Goal: Register for event/course

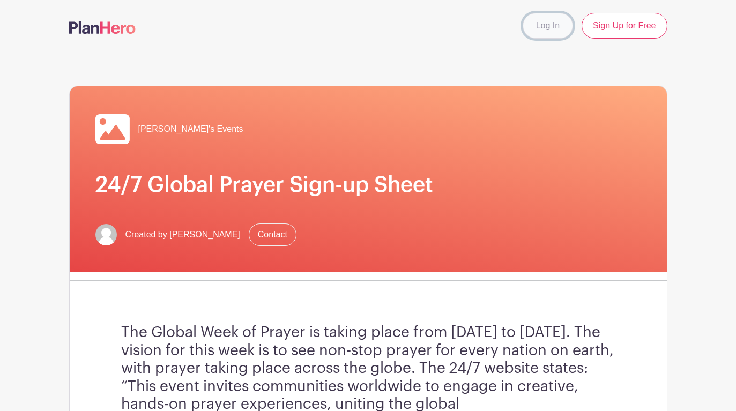
click at [546, 21] on link "Log In" at bounding box center [548, 26] width 50 height 26
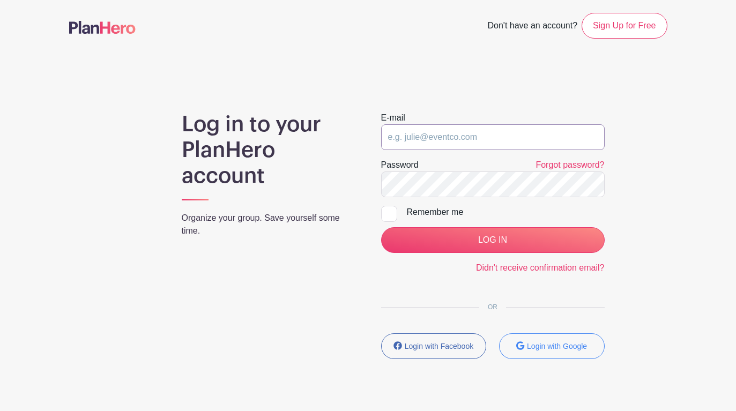
click at [419, 137] on input "email" at bounding box center [493, 137] width 224 height 26
type input "[EMAIL_ADDRESS][DOMAIN_NAME]"
click at [384, 219] on div at bounding box center [389, 214] width 16 height 16
click at [384, 213] on input "Remember me" at bounding box center [384, 209] width 7 height 7
checkbox input "true"
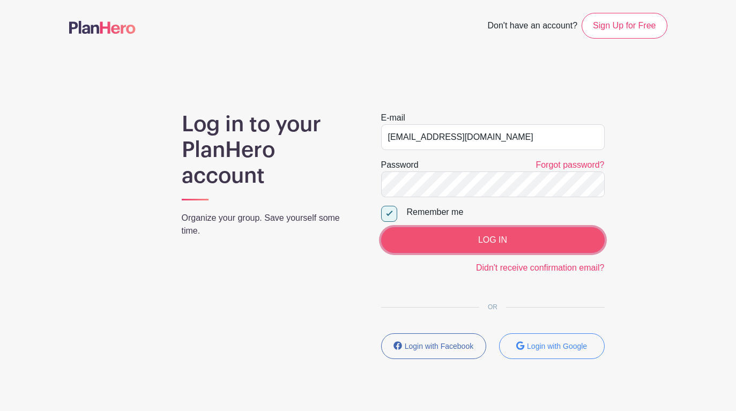
click at [489, 235] on input "LOG IN" at bounding box center [493, 240] width 224 height 26
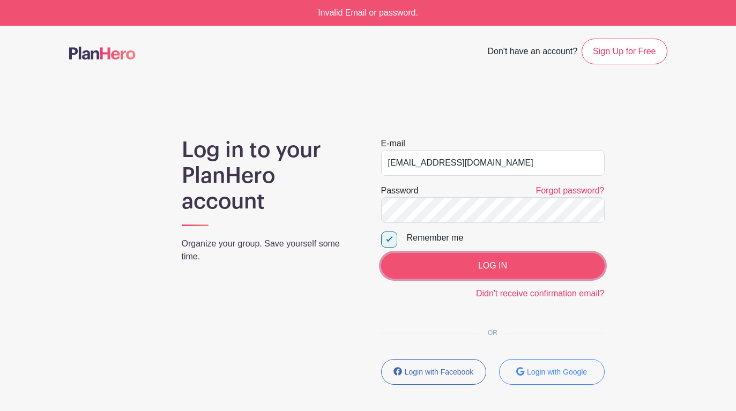
click at [482, 270] on input "LOG IN" at bounding box center [493, 266] width 224 height 26
click at [462, 269] on input "LOG IN" at bounding box center [493, 266] width 224 height 26
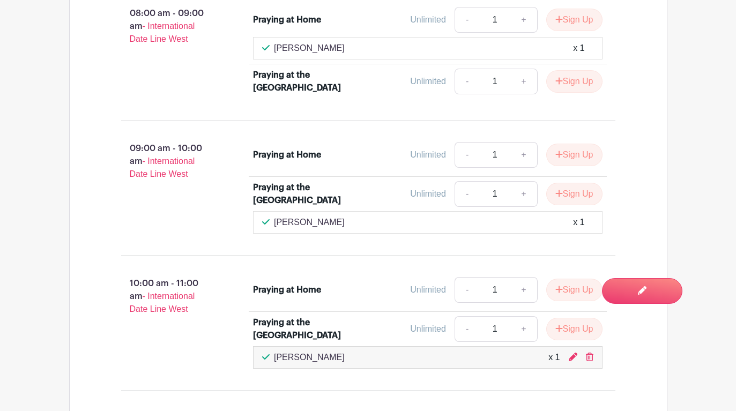
scroll to position [1783, 0]
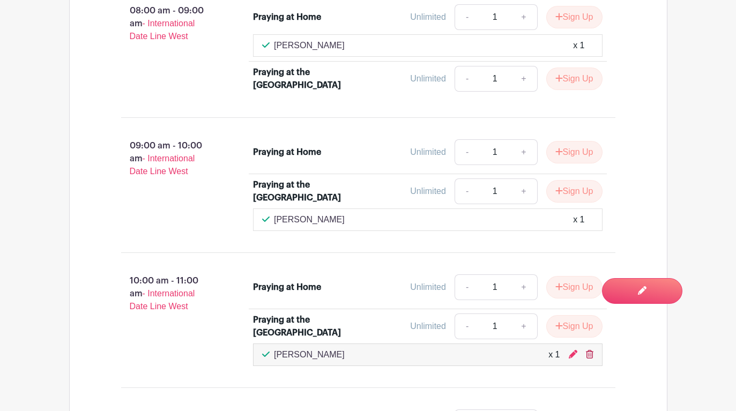
click at [589, 350] on icon at bounding box center [590, 354] width 8 height 9
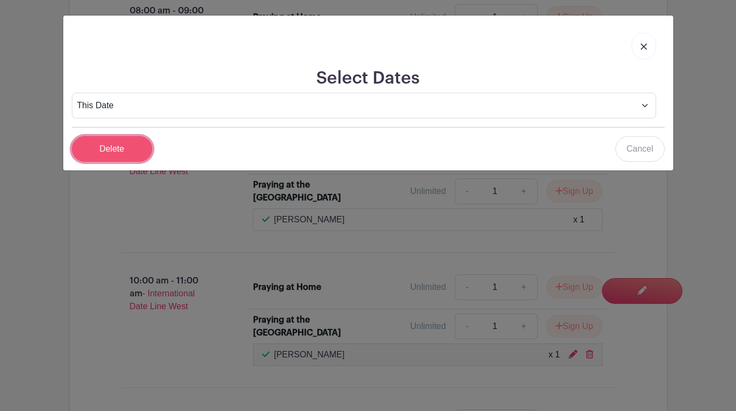
click at [117, 147] on input "Delete" at bounding box center [112, 149] width 80 height 26
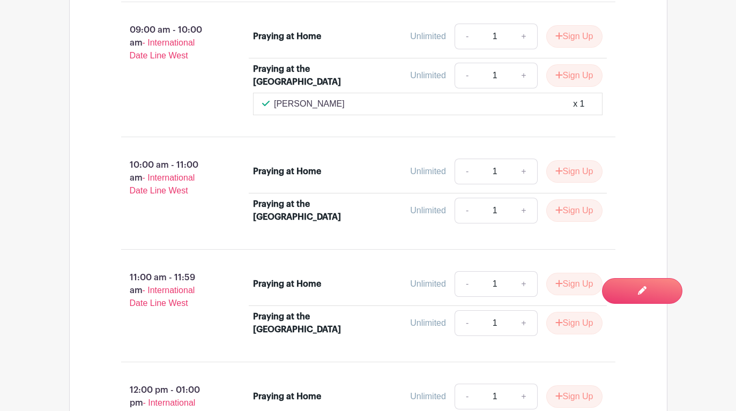
scroll to position [1950, 0]
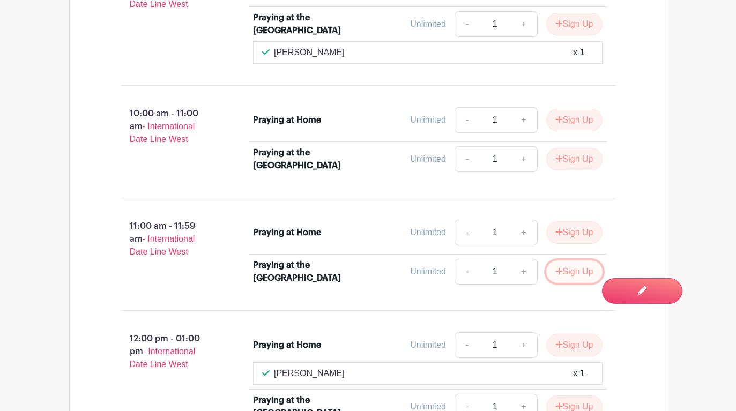
click at [574, 261] on button "Sign Up" at bounding box center [574, 272] width 56 height 23
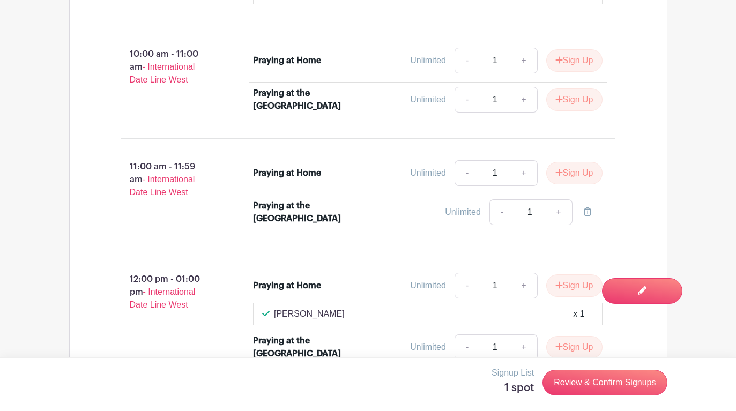
scroll to position [2028, 0]
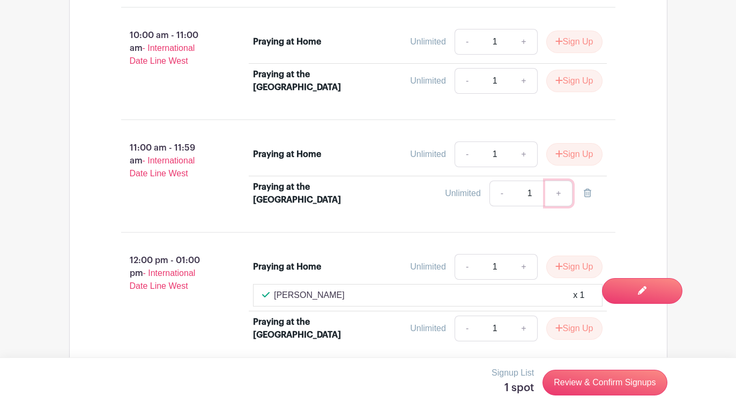
click at [558, 181] on link "+" at bounding box center [558, 194] width 27 height 26
type input "2"
click at [558, 181] on link "+" at bounding box center [558, 194] width 27 height 26
type input "3"
click at [558, 181] on link "+" at bounding box center [558, 194] width 27 height 26
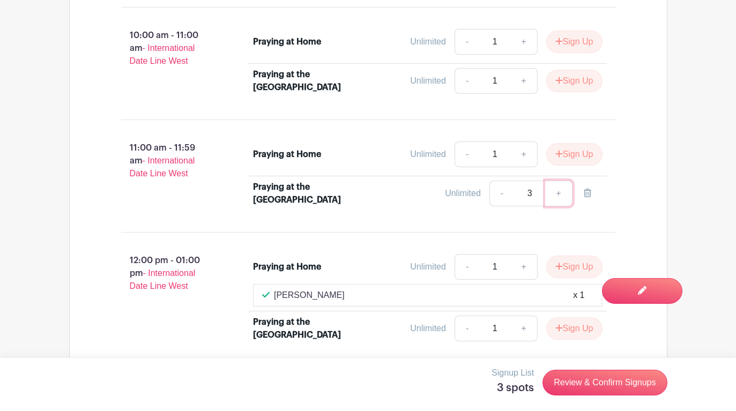
type input "4"
click at [614, 200] on div "Praying at Home Unlimited - 1 + Sign Up Praying at the [GEOGRAPHIC_DATA] Unlimi…" at bounding box center [434, 176] width 397 height 78
click at [375, 250] on li "Praying at Home Unlimited - 1 + Sign Up [PERSON_NAME] x 1" at bounding box center [428, 281] width 358 height 62
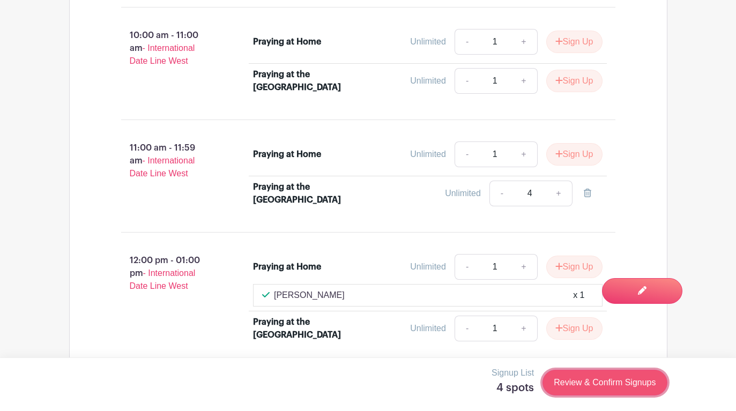
click at [621, 376] on link "Review & Confirm Signups" at bounding box center [604, 383] width 124 height 26
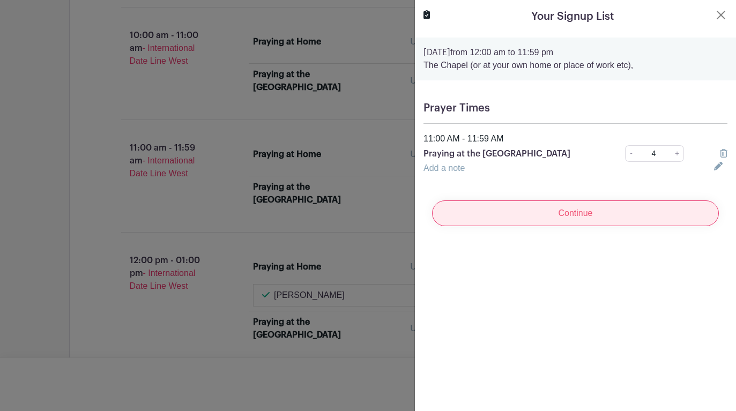
click at [581, 218] on input "Continue" at bounding box center [575, 213] width 287 height 26
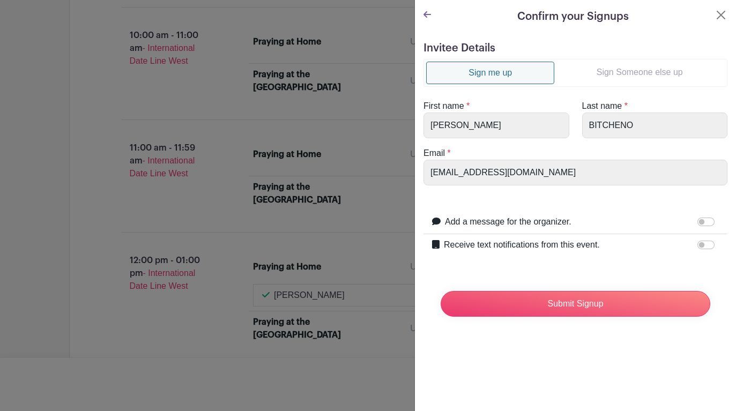
click at [494, 204] on form "Invitee Details Sign me up Sign Someone else up First name * [PERSON_NAME] Last…" at bounding box center [575, 184] width 304 height 284
click at [652, 68] on link "Sign Someone else up" at bounding box center [639, 72] width 170 height 21
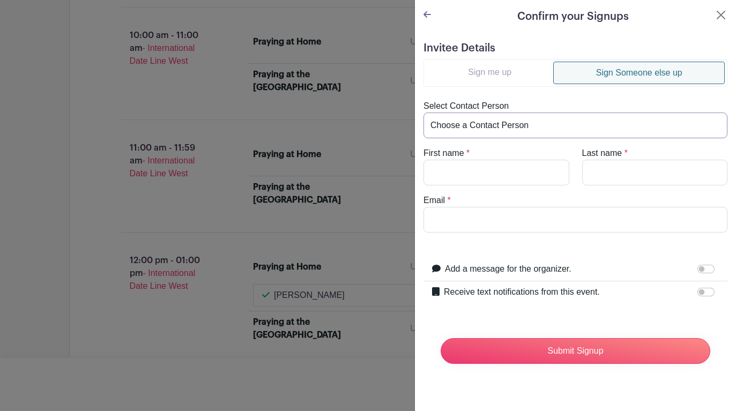
click at [468, 127] on select "Choose a Contact Person [PERSON_NAME] ([EMAIL_ADDRESS][DOMAIN_NAME]) [PERSON_NA…" at bounding box center [575, 126] width 304 height 26
click at [495, 129] on select "Choose a Contact Person [PERSON_NAME] ([EMAIL_ADDRESS][DOMAIN_NAME]) [PERSON_NA…" at bounding box center [575, 126] width 304 height 26
select select "[EMAIL_ADDRESS][DOMAIN_NAME]"
type input "[PERSON_NAME]"
type input "BITCHENO"
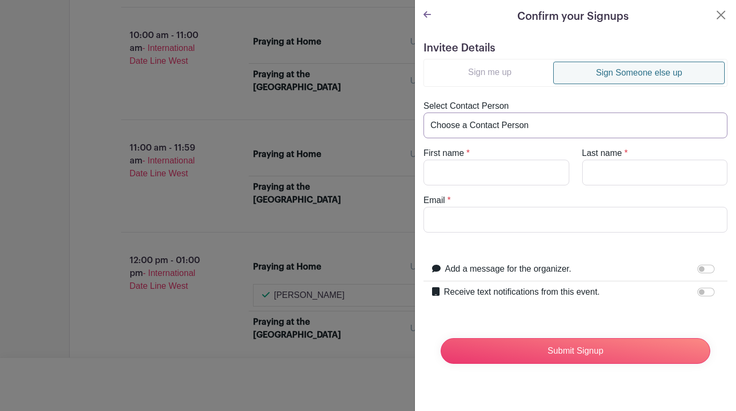
type input "[EMAIL_ADDRESS][DOMAIN_NAME]"
click at [443, 172] on input "[PERSON_NAME]" at bounding box center [496, 173] width 146 height 26
type input "[PERSON_NAME]"
click at [604, 176] on input "BITCHENO" at bounding box center [655, 173] width 146 height 26
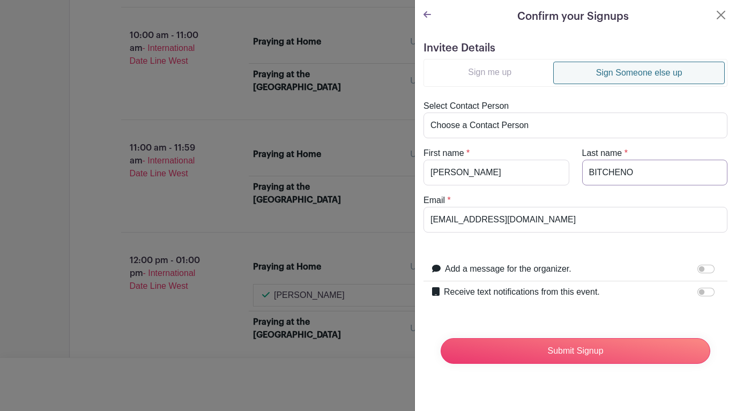
click at [604, 176] on input "BITCHENO" at bounding box center [655, 173] width 146 height 26
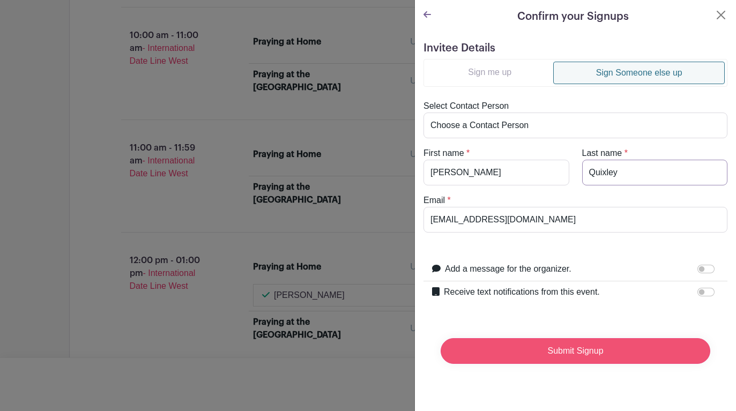
type input "Quixley"
click at [565, 352] on input "Submit Signup" at bounding box center [576, 351] width 270 height 26
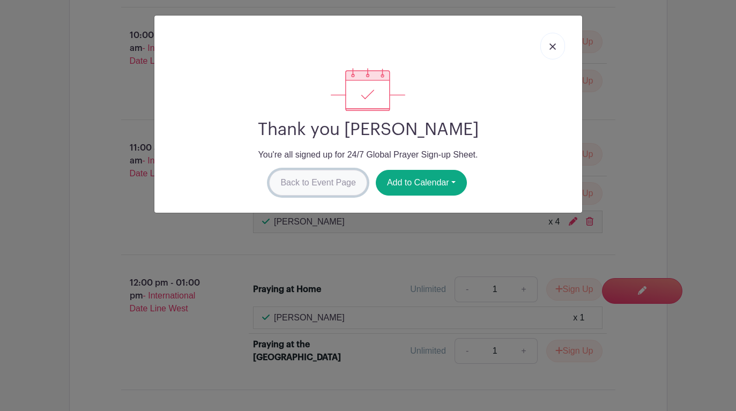
click at [297, 185] on link "Back to Event Page" at bounding box center [318, 183] width 98 height 26
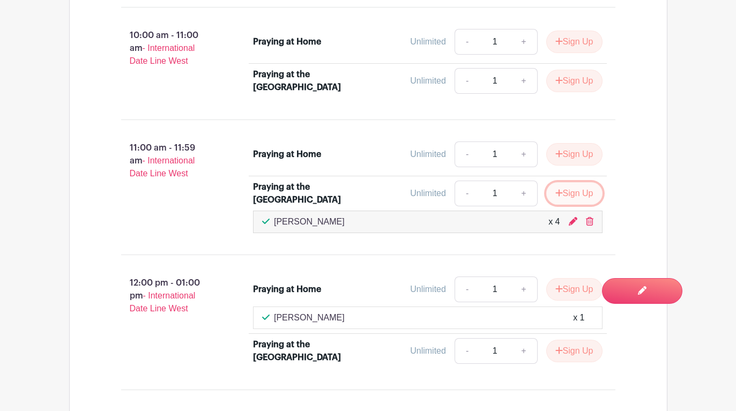
click at [575, 182] on button "Sign Up" at bounding box center [574, 193] width 56 height 23
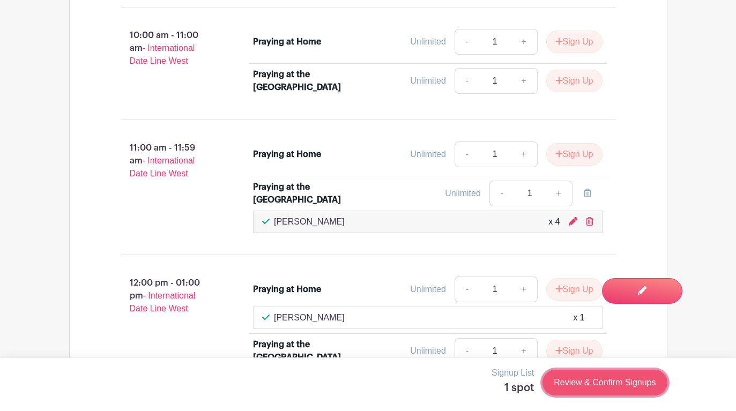
click at [596, 381] on link "Review & Confirm Signups" at bounding box center [604, 383] width 124 height 26
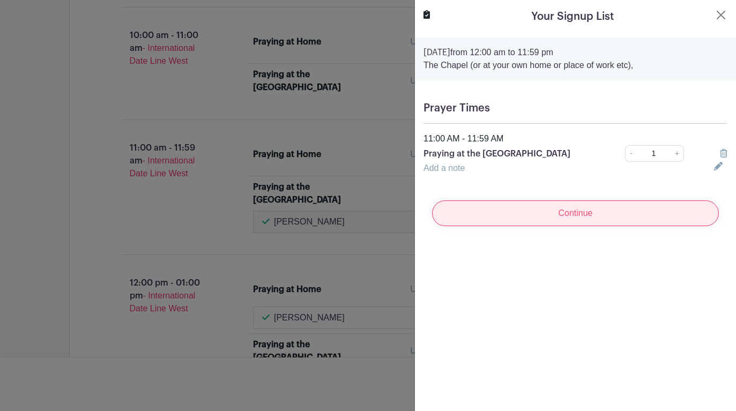
click at [574, 210] on input "Continue" at bounding box center [575, 213] width 287 height 26
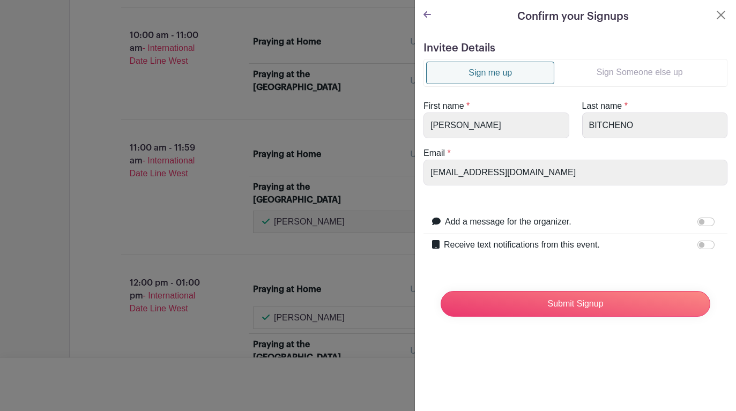
click at [630, 75] on link "Sign Someone else up" at bounding box center [639, 72] width 170 height 21
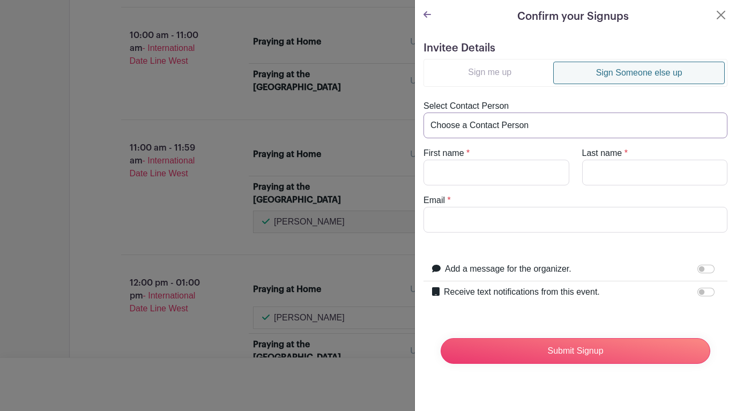
click at [495, 124] on select "Choose a Contact Person [PERSON_NAME] ([EMAIL_ADDRESS][DOMAIN_NAME]) [PERSON_NA…" at bounding box center [575, 126] width 304 height 26
select select "[EMAIL_ADDRESS][DOMAIN_NAME]"
type input "[PERSON_NAME]"
type input "BITCHENO"
type input "[EMAIL_ADDRESS][DOMAIN_NAME]"
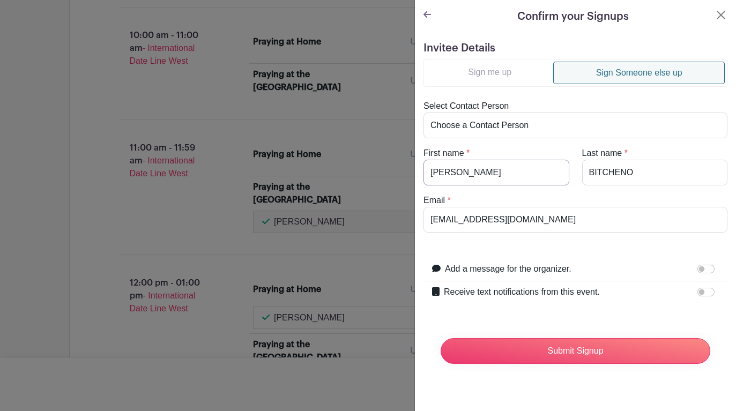
click at [448, 171] on input "[PERSON_NAME]" at bounding box center [496, 173] width 146 height 26
type input "[PERSON_NAME]"
click at [611, 173] on input "BITCHENO" at bounding box center [655, 173] width 146 height 26
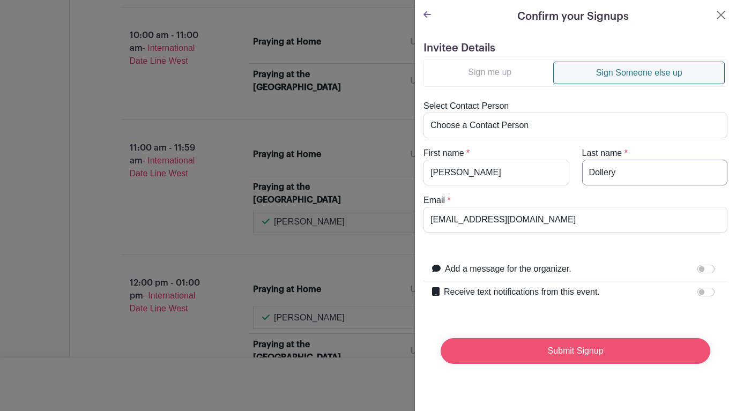
type input "Dollery"
click at [593, 358] on input "Submit Signup" at bounding box center [576, 351] width 270 height 26
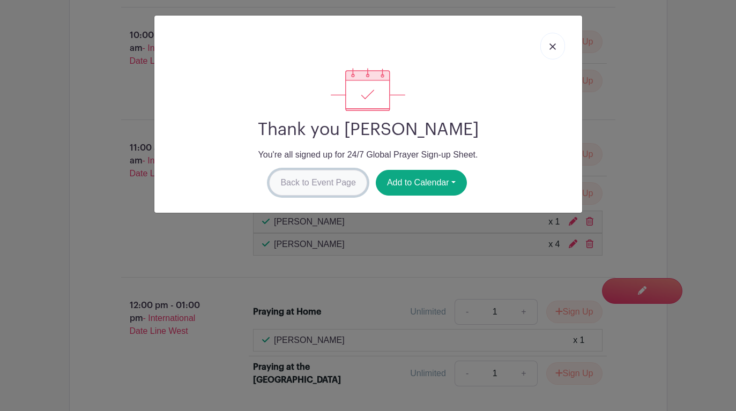
click at [313, 185] on link "Back to Event Page" at bounding box center [318, 183] width 98 height 26
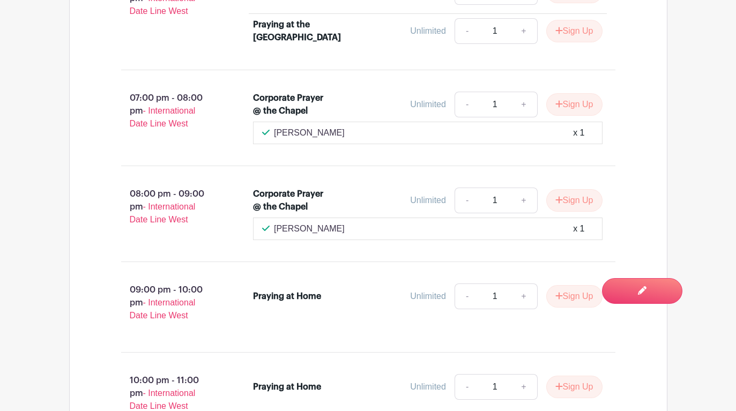
scroll to position [3074, 0]
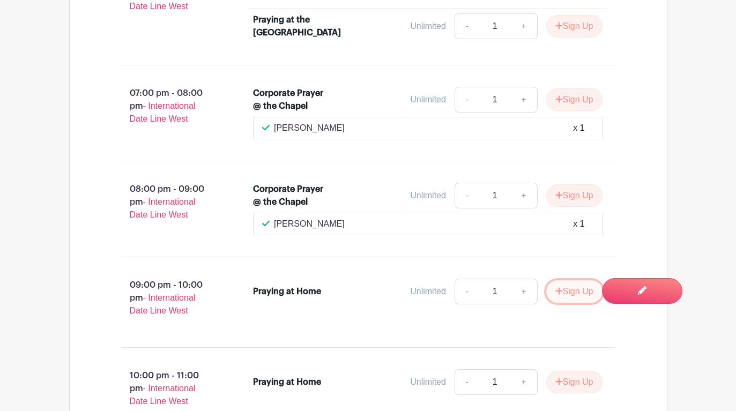
click at [570, 282] on button "Sign Up" at bounding box center [574, 291] width 56 height 23
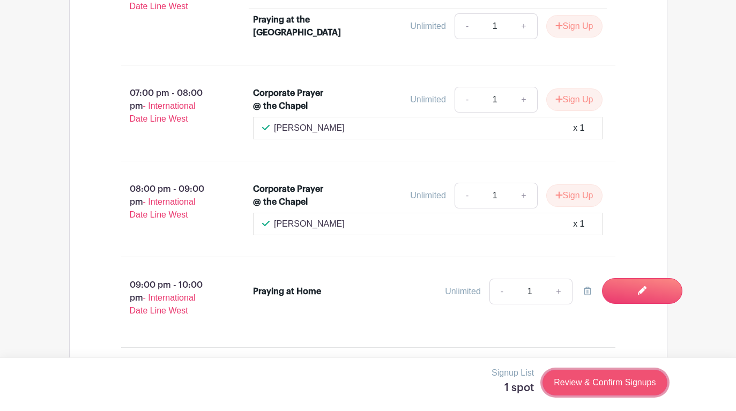
click at [584, 384] on link "Review & Confirm Signups" at bounding box center [604, 383] width 124 height 26
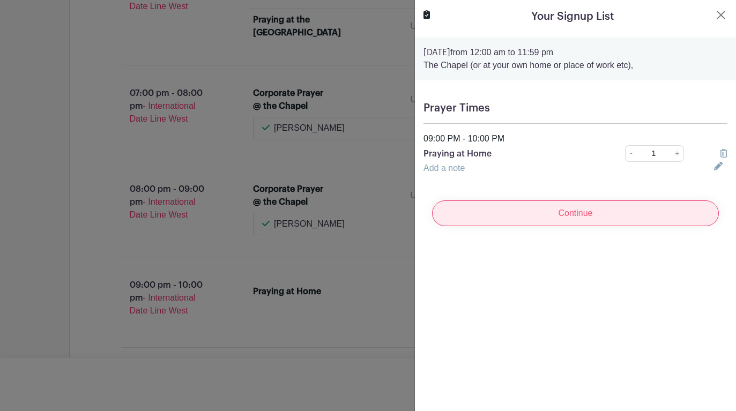
click at [568, 219] on input "Continue" at bounding box center [575, 213] width 287 height 26
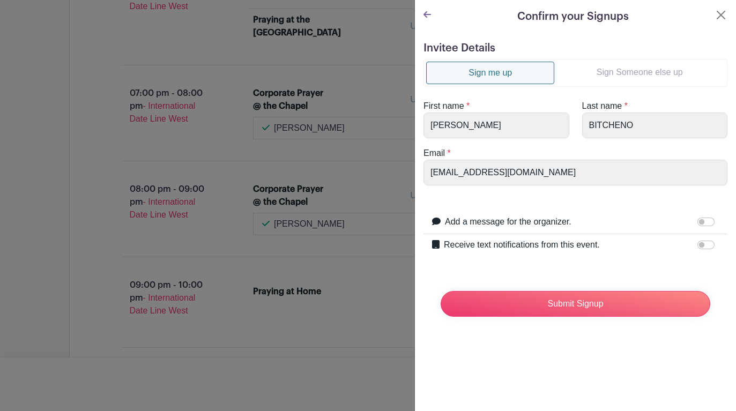
click at [633, 68] on link "Sign Someone else up" at bounding box center [639, 72] width 170 height 21
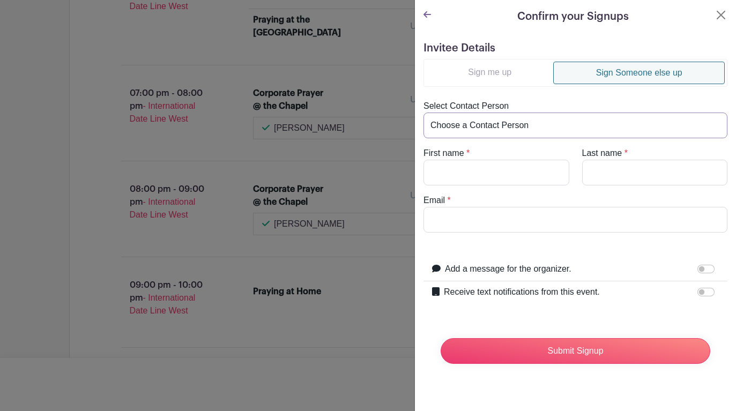
click at [468, 126] on select "Choose a Contact Person [PERSON_NAME] ([EMAIL_ADDRESS][DOMAIN_NAME]) [PERSON_NA…" at bounding box center [575, 126] width 304 height 26
select select "[EMAIL_ADDRESS][DOMAIN_NAME]"
type input "[PERSON_NAME]"
type input "BITCHENO"
type input "[EMAIL_ADDRESS][DOMAIN_NAME]"
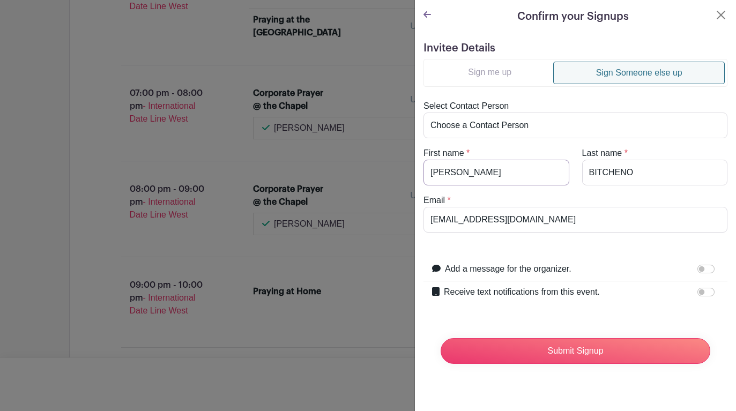
click at [439, 178] on input "[PERSON_NAME]" at bounding box center [496, 173] width 146 height 26
type input "[PERSON_NAME]"
click at [607, 175] on input "BITCHENO" at bounding box center [655, 173] width 146 height 26
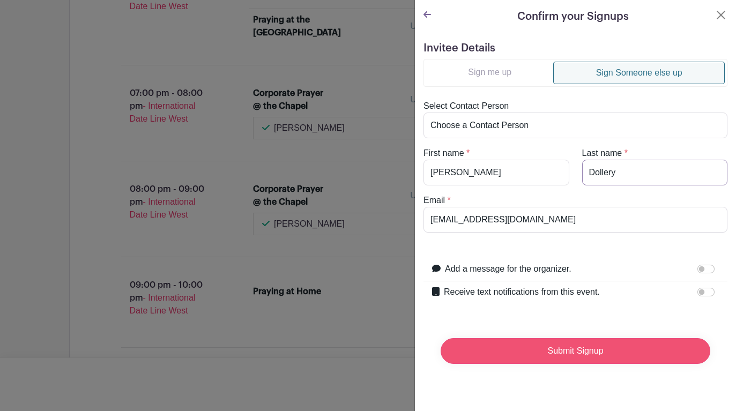
type input "Dollery"
click at [569, 354] on input "Submit Signup" at bounding box center [576, 351] width 270 height 26
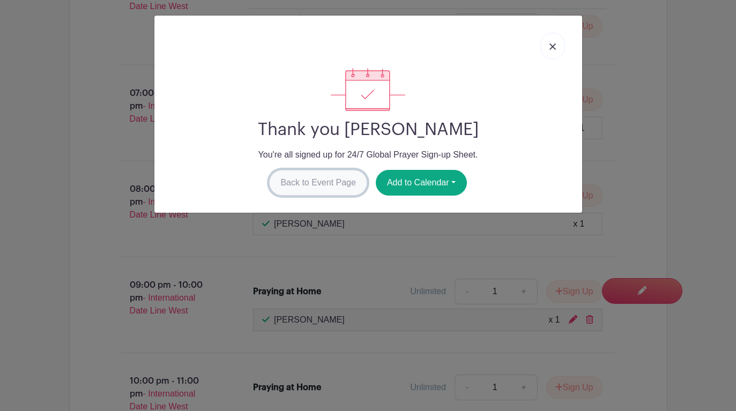
click at [338, 187] on link "Back to Event Page" at bounding box center [318, 183] width 98 height 26
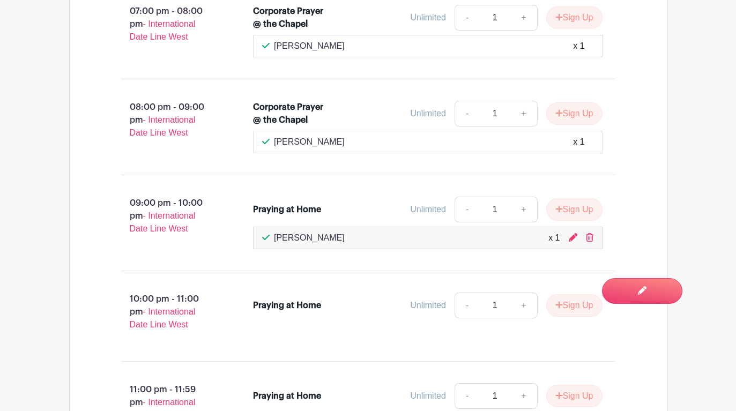
scroll to position [3156, 0]
click at [569, 294] on button "Sign Up" at bounding box center [574, 305] width 56 height 23
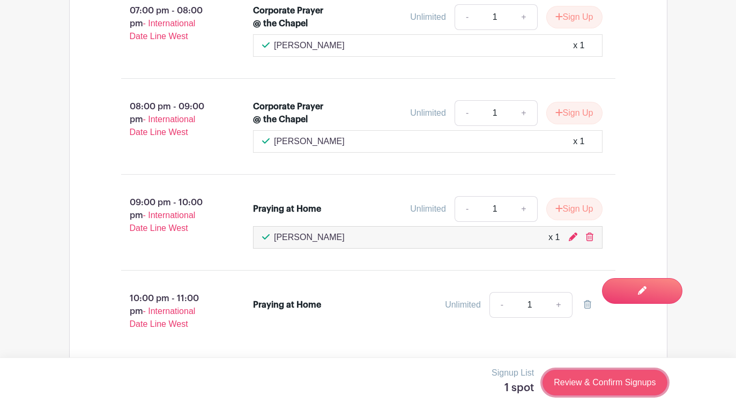
click at [584, 385] on link "Review & Confirm Signups" at bounding box center [604, 383] width 124 height 26
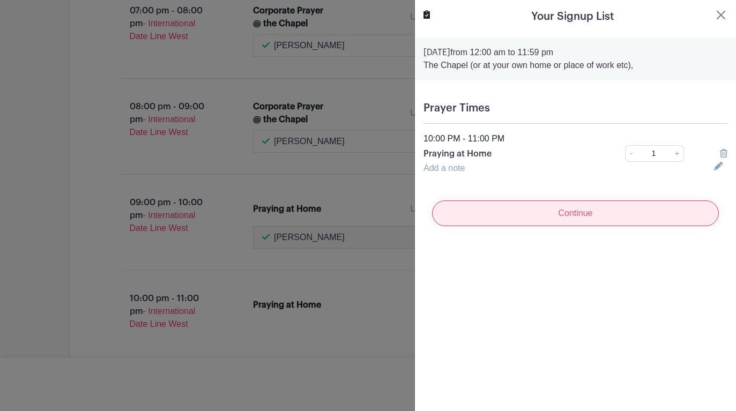
click at [562, 217] on input "Continue" at bounding box center [575, 213] width 287 height 26
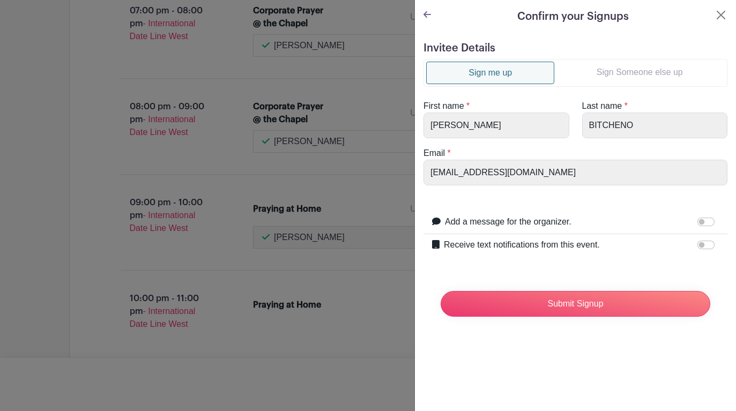
click at [631, 69] on link "Sign Someone else up" at bounding box center [639, 72] width 170 height 21
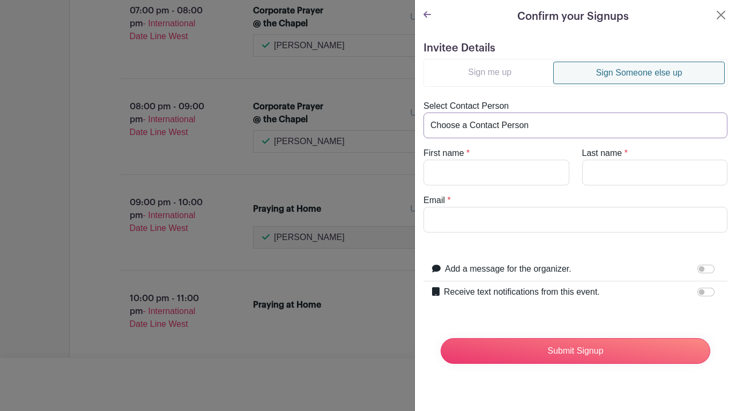
click at [503, 122] on select "Choose a Contact Person [PERSON_NAME] ([EMAIL_ADDRESS][DOMAIN_NAME]) [PERSON_NA…" at bounding box center [575, 126] width 304 height 26
select select "[EMAIL_ADDRESS][DOMAIN_NAME]"
type input "[PERSON_NAME]"
type input "BITCHENO"
type input "[EMAIL_ADDRESS][DOMAIN_NAME]"
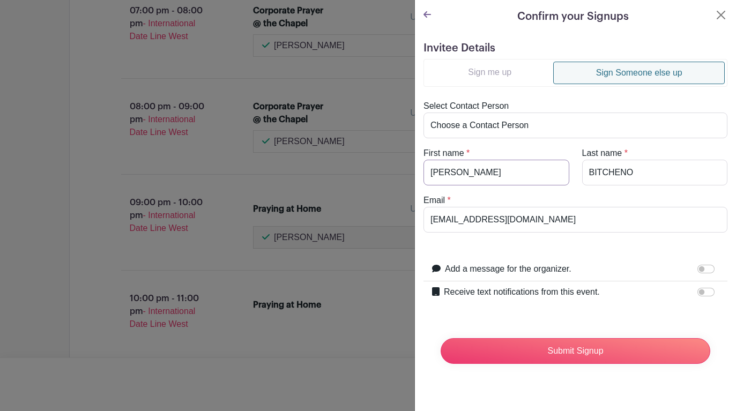
click at [441, 170] on input "[PERSON_NAME]" at bounding box center [496, 173] width 146 height 26
type input "[PERSON_NAME]"
click at [613, 178] on input "BITCHENO" at bounding box center [655, 173] width 146 height 26
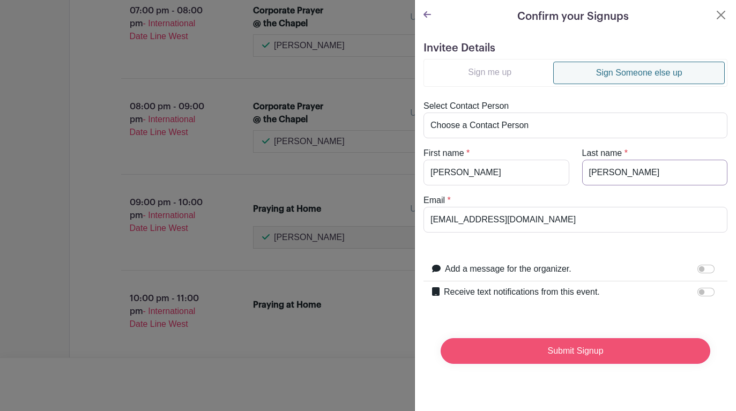
type input "[PERSON_NAME]"
click at [572, 354] on input "Submit Signup" at bounding box center [576, 351] width 270 height 26
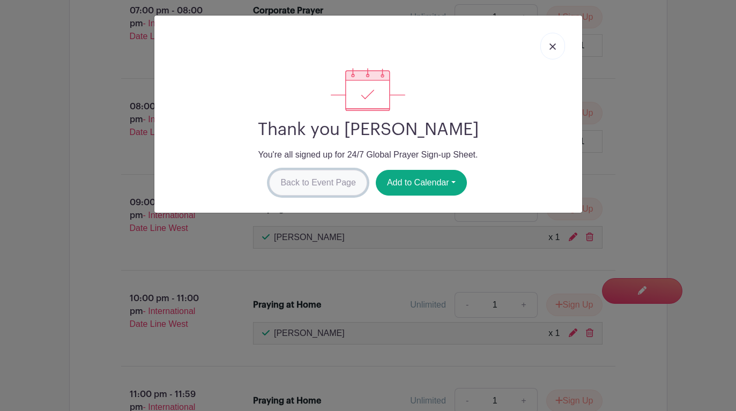
click at [309, 190] on link "Back to Event Page" at bounding box center [318, 183] width 98 height 26
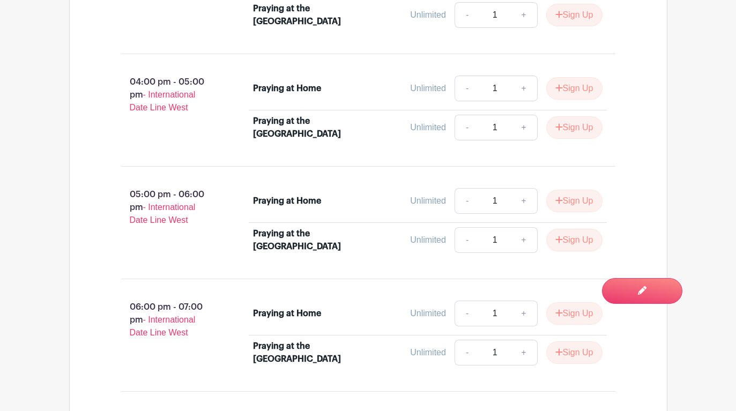
scroll to position [2732, 0]
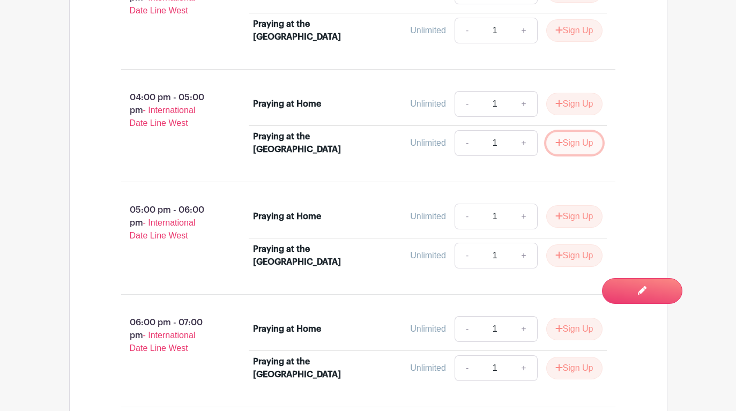
click at [572, 132] on button "Sign Up" at bounding box center [574, 143] width 56 height 23
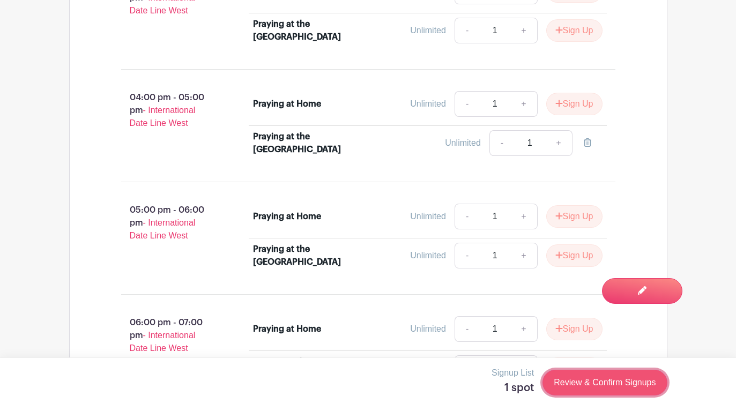
click at [607, 384] on link "Review & Confirm Signups" at bounding box center [604, 383] width 124 height 26
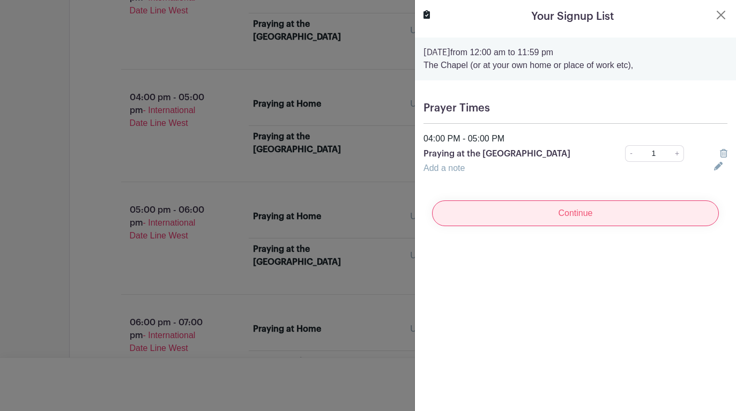
click at [562, 215] on input "Continue" at bounding box center [575, 213] width 287 height 26
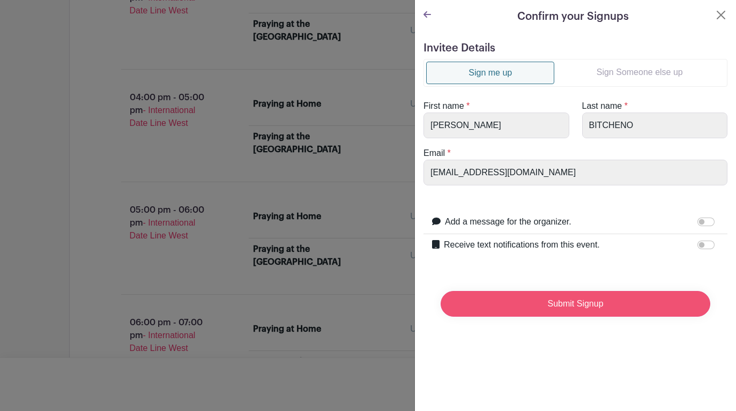
click at [562, 306] on input "Submit Signup" at bounding box center [576, 304] width 270 height 26
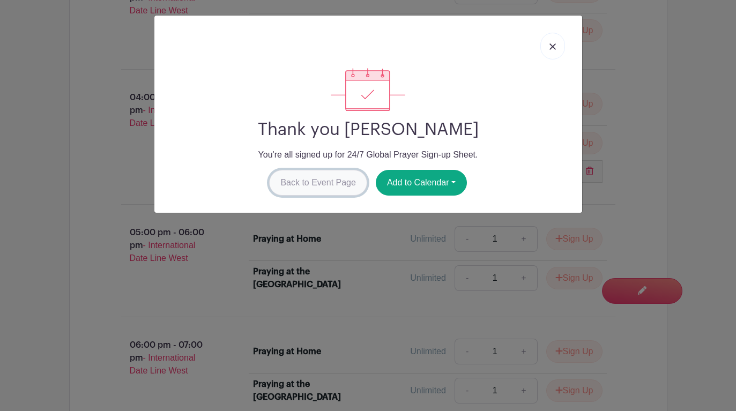
click at [339, 186] on link "Back to Event Page" at bounding box center [318, 183] width 98 height 26
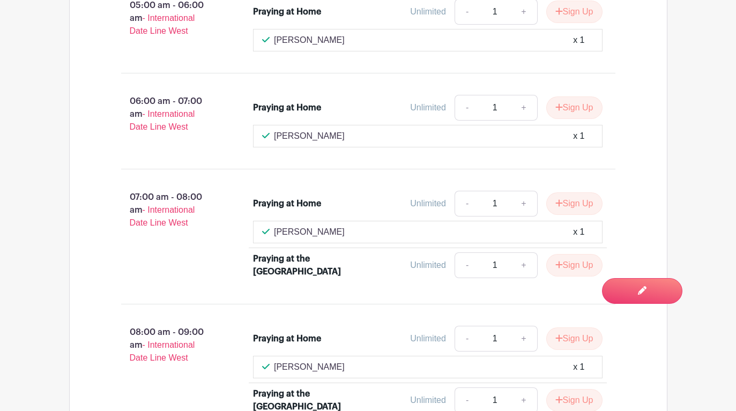
scroll to position [1297, 0]
